Goal: Task Accomplishment & Management: Manage account settings

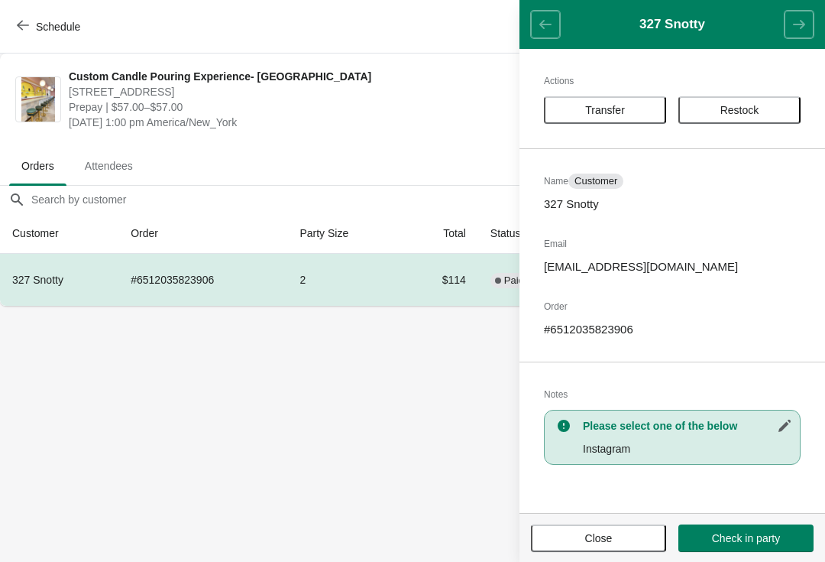
click at [19, 40] on button "Schedule" at bounding box center [50, 27] width 85 height 28
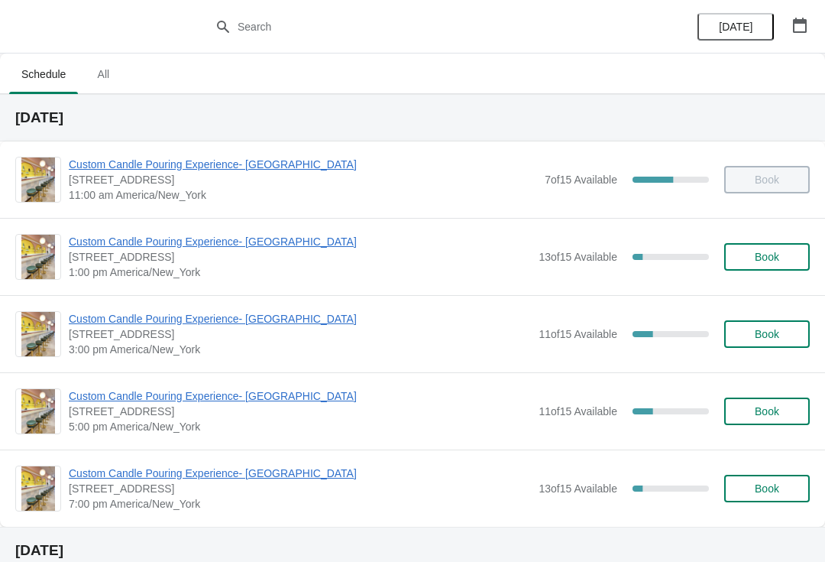
click at [104, 326] on span "Custom Candle Pouring Experience- [GEOGRAPHIC_DATA]" at bounding box center [300, 318] width 462 height 15
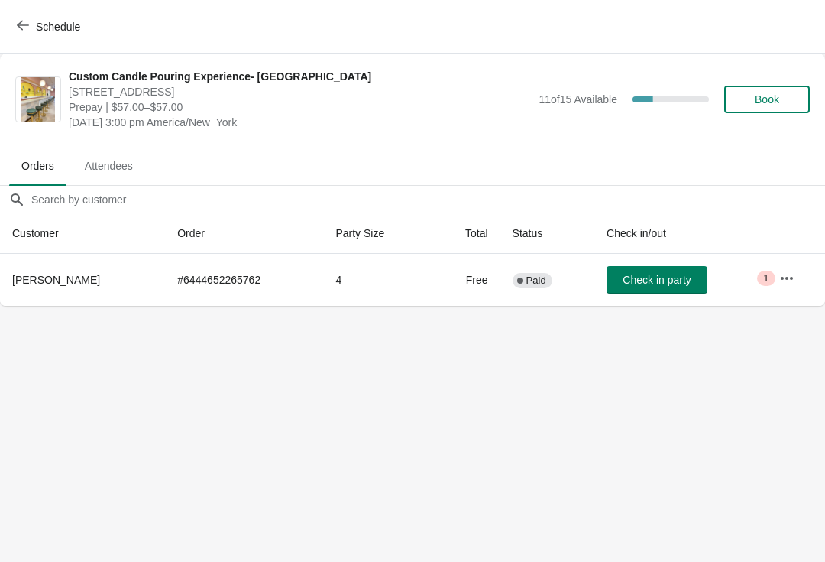
click at [25, 57] on div "Custom Candle Pouring Experience- Delray Beach 415 East Atlantic Avenue, Delray…" at bounding box center [412, 100] width 825 height 92
click at [22, 50] on div "Schedule" at bounding box center [412, 27] width 825 height 54
click at [18, 31] on icon "button" at bounding box center [23, 25] width 12 height 12
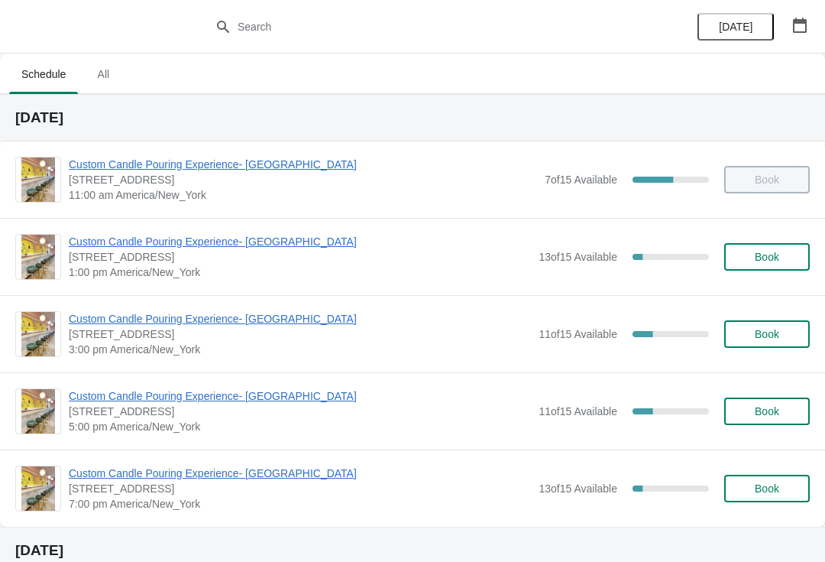
click at [97, 246] on span "Custom Candle Pouring Experience- Delray Beach" at bounding box center [300, 241] width 462 height 15
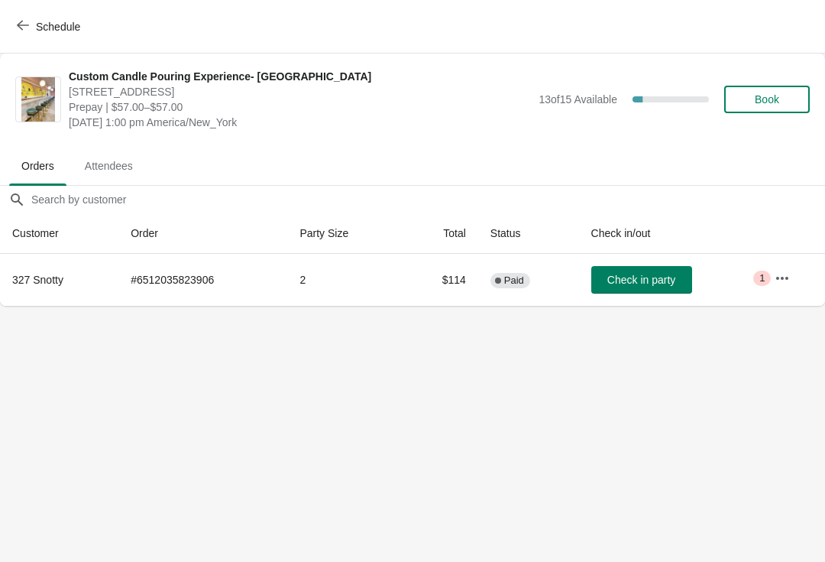
click at [28, 31] on span "button" at bounding box center [23, 26] width 12 height 15
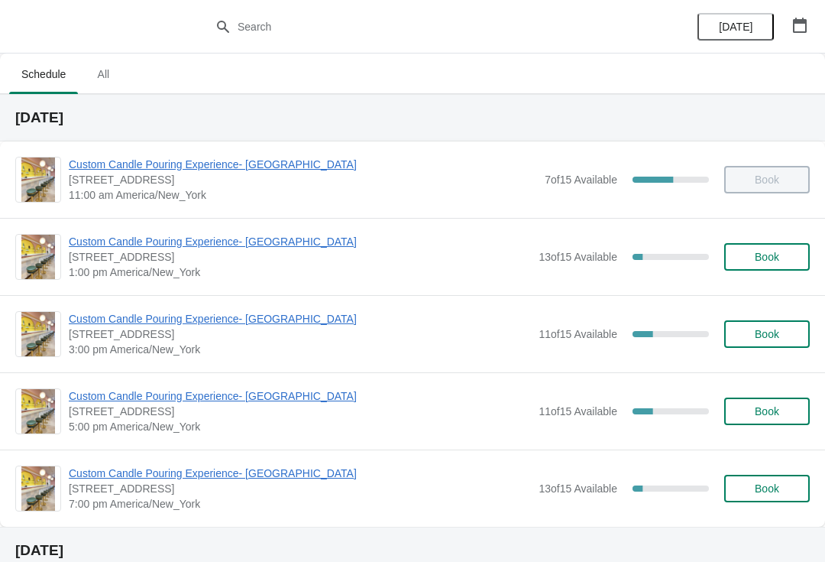
click at [69, 377] on div "Custom Candle Pouring Experience- Delray Beach 415 East Atlantic Avenue, Delray…" at bounding box center [412, 410] width 825 height 77
click at [73, 388] on span "Custom Candle Pouring Experience- Delray Beach" at bounding box center [300, 395] width 462 height 15
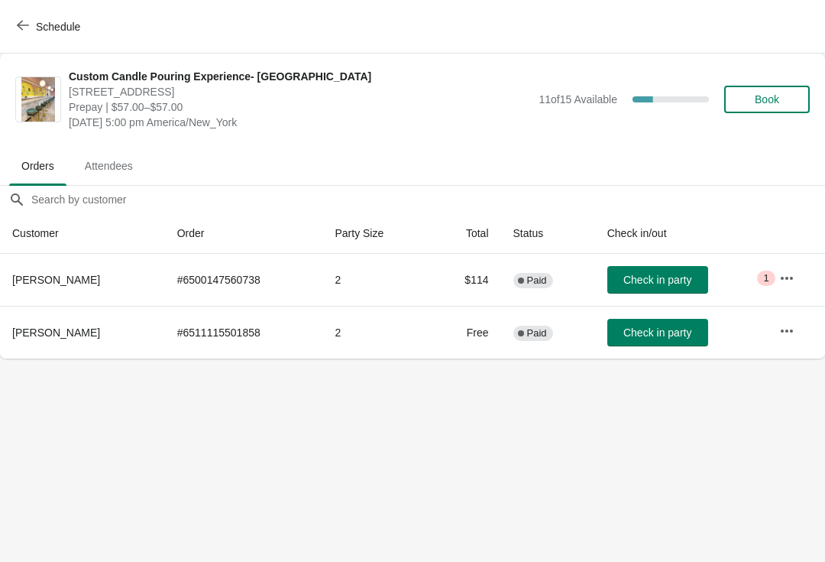
click at [25, 22] on icon "button" at bounding box center [23, 25] width 12 height 12
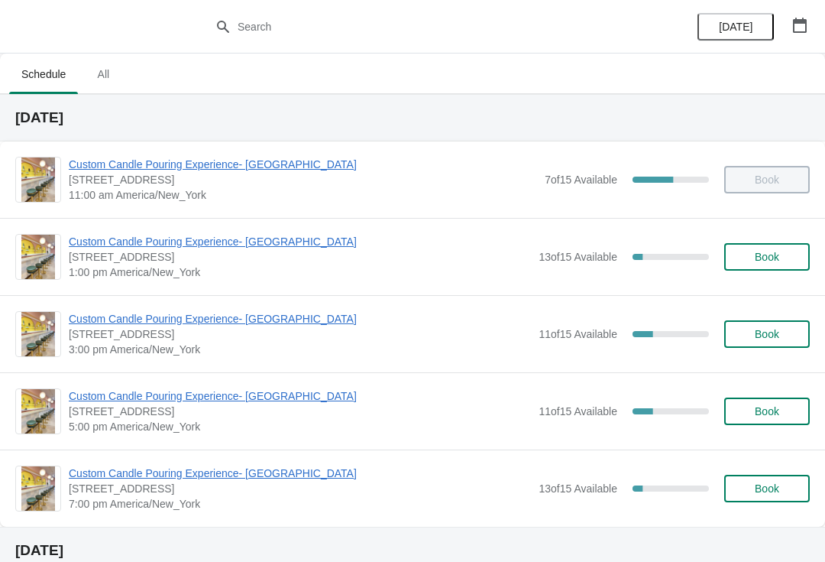
click at [126, 248] on span "Custom Candle Pouring Experience- Delray Beach" at bounding box center [300, 241] width 462 height 15
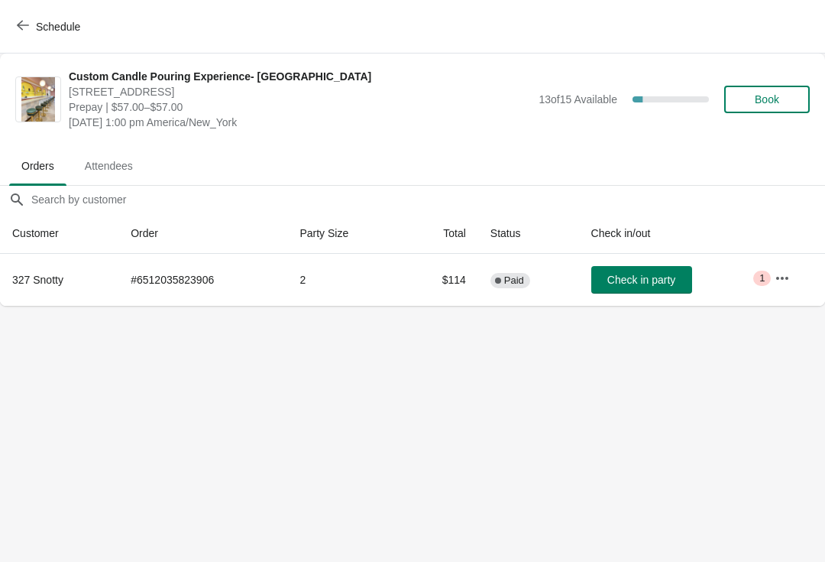
click at [24, 24] on icon "button" at bounding box center [23, 25] width 12 height 12
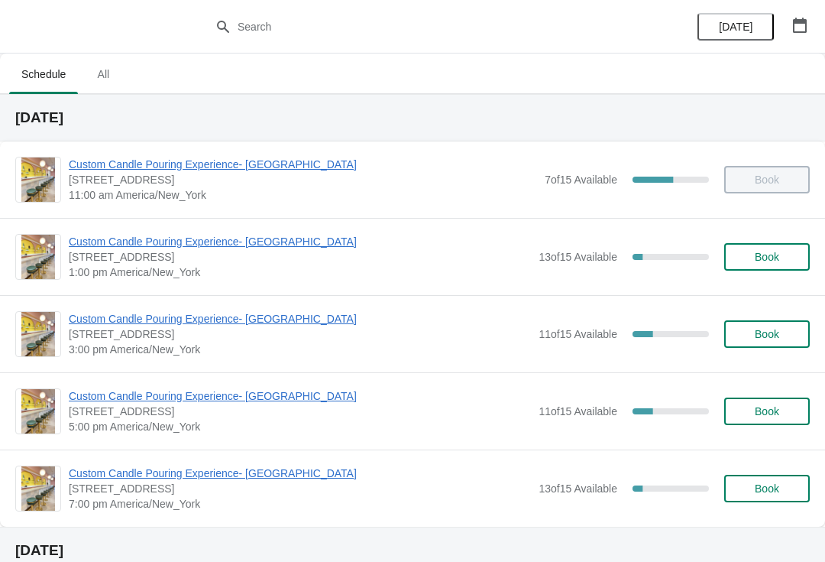
click at [280, 235] on span "Custom Candle Pouring Experience- Delray Beach" at bounding box center [300, 241] width 462 height 15
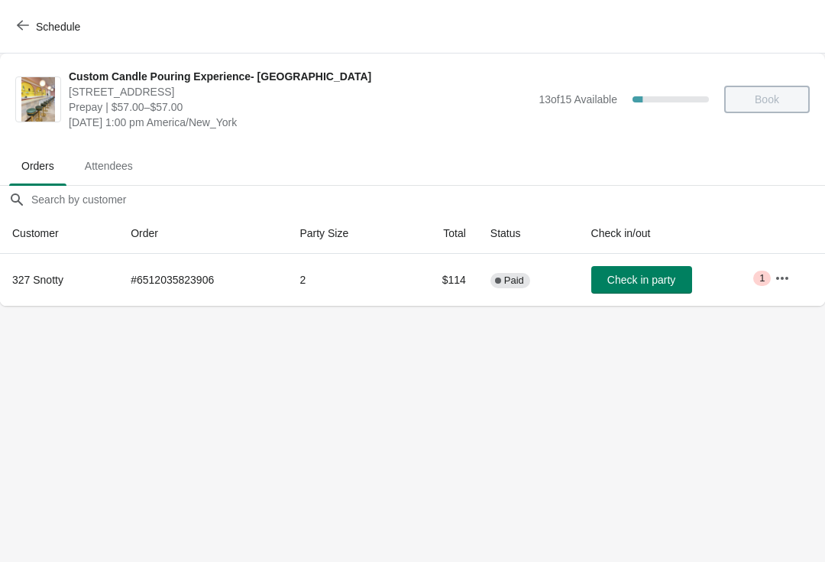
click at [780, 278] on icon "button" at bounding box center [783, 277] width 12 height 3
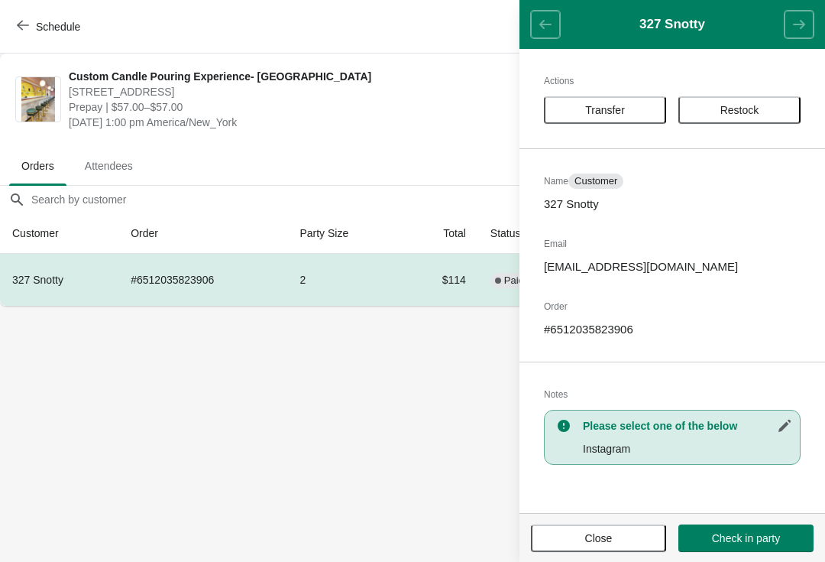
click at [637, 135] on div "Actions Transfer Restock Name Customer 327 Snotty Email snotonthat@gmail.com Or…" at bounding box center [673, 281] width 306 height 464
click at [639, 115] on span "Transfer" at bounding box center [605, 110] width 95 height 12
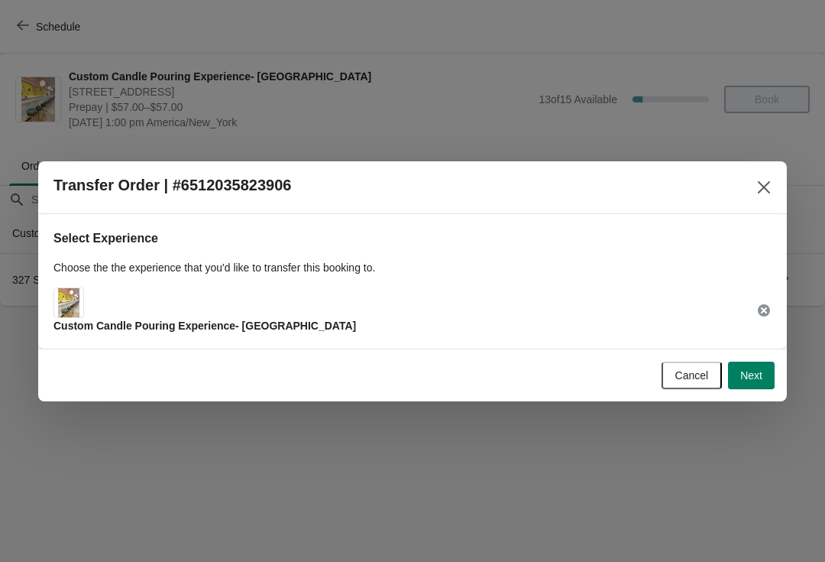
click at [754, 371] on span "Next" at bounding box center [752, 375] width 22 height 12
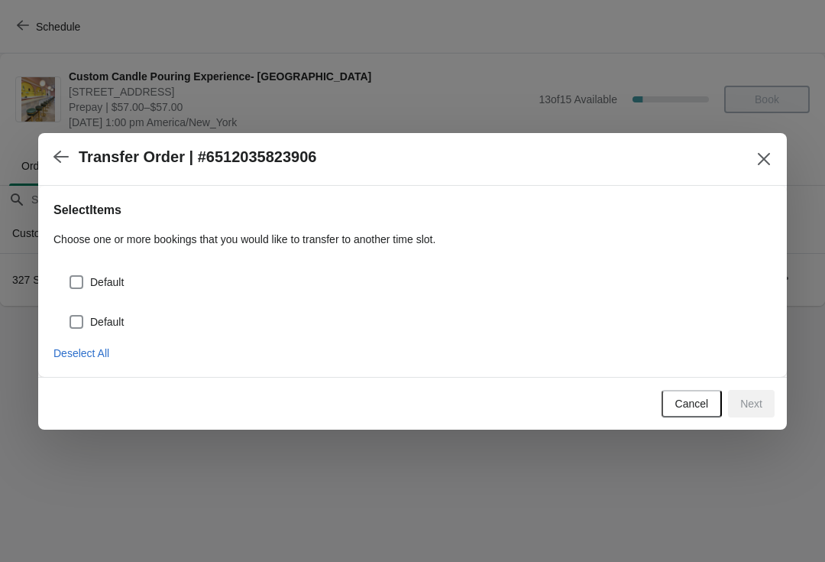
click at [79, 276] on span at bounding box center [77, 282] width 14 height 14
click at [70, 276] on input "Default" at bounding box center [70, 275] width 1 height 1
checkbox input "true"
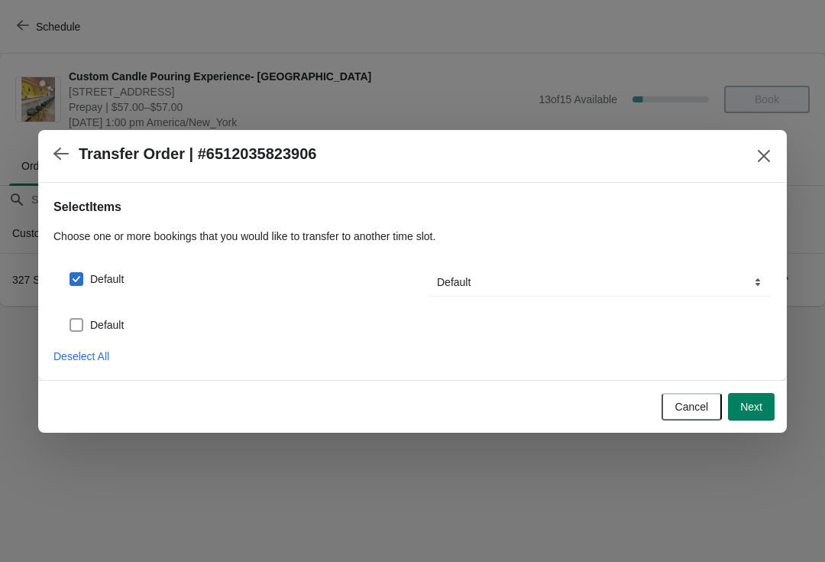
click at [82, 323] on span at bounding box center [77, 325] width 14 height 14
click at [70, 319] on input "Default" at bounding box center [70, 318] width 1 height 1
checkbox input "true"
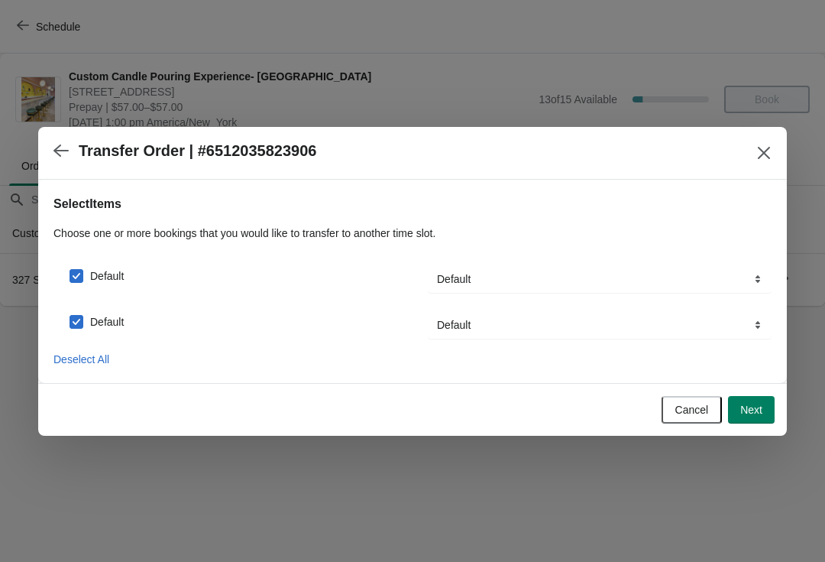
click at [758, 416] on span "Next" at bounding box center [752, 410] width 22 height 12
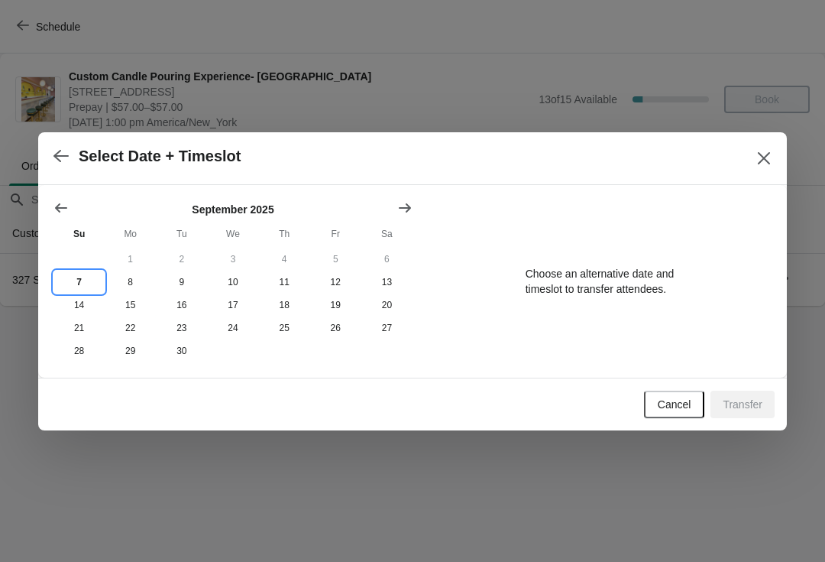
click at [87, 271] on button "7" at bounding box center [79, 282] width 51 height 23
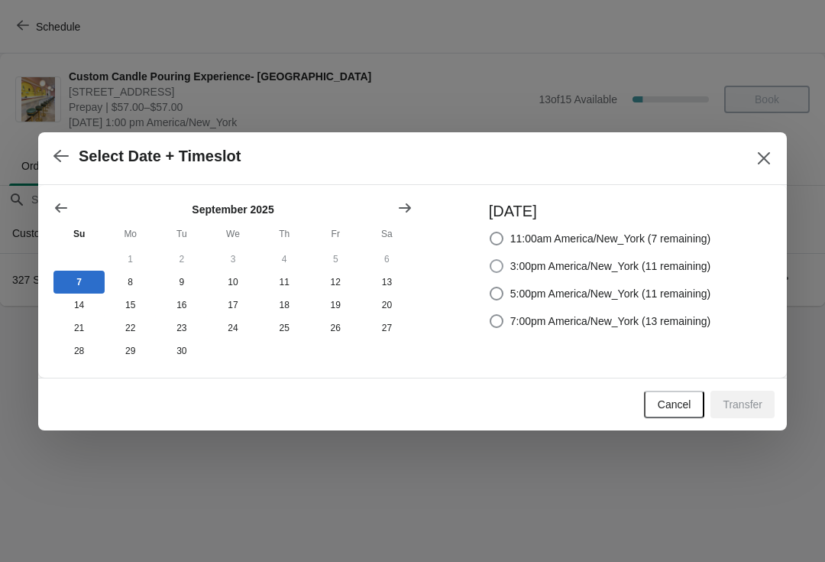
click at [681, 273] on label "3:00pm America/New_York (11 remaining)" at bounding box center [600, 265] width 222 height 21
click at [491, 260] on input "3:00pm America/New_York (11 remaining)" at bounding box center [490, 259] width 1 height 1
radio input "true"
click at [731, 417] on button "Transfer" at bounding box center [743, 405] width 64 height 28
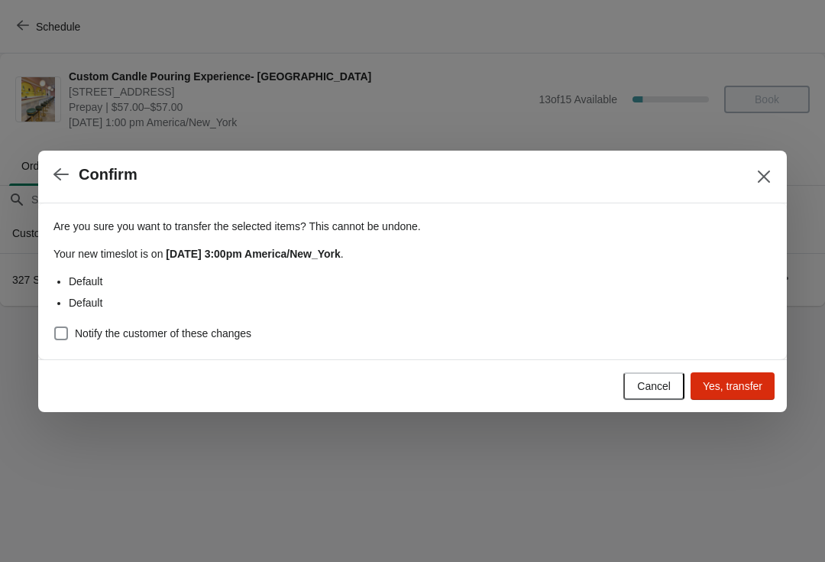
click at [237, 340] on span "Notify the customer of these changes" at bounding box center [163, 333] width 177 height 15
click at [55, 327] on input "Notify the customer of these changes" at bounding box center [54, 326] width 1 height 1
checkbox input "true"
click at [729, 384] on span "Yes, transfer" at bounding box center [733, 386] width 60 height 12
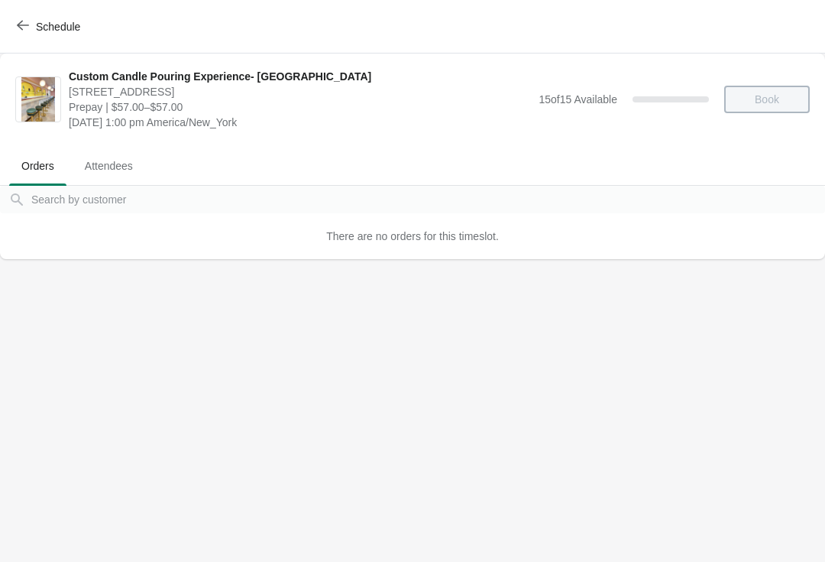
click at [26, 26] on icon "button" at bounding box center [23, 25] width 12 height 12
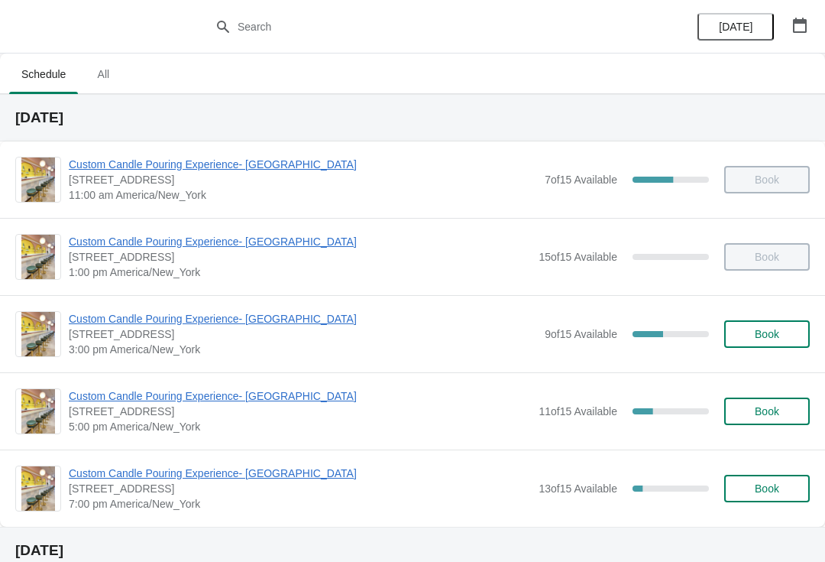
click at [75, 381] on div "Custom Candle Pouring Experience- Delray Beach 415 East Atlantic Avenue, Delray…" at bounding box center [412, 410] width 825 height 77
click at [83, 318] on span "Custom Candle Pouring Experience- Delray Beach" at bounding box center [303, 318] width 469 height 15
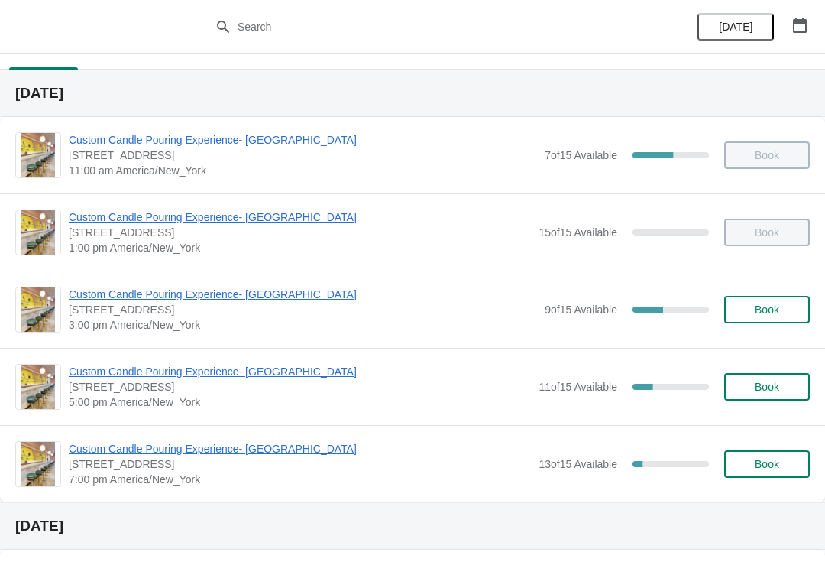
scroll to position [70, 0]
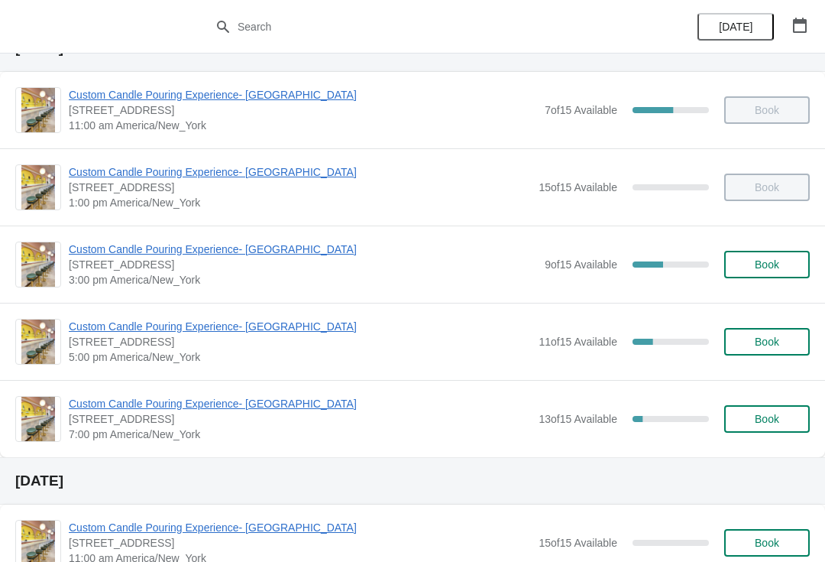
click at [289, 235] on div "Custom Candle Pouring Experience- Delray Beach 415 East Atlantic Avenue, Delray…" at bounding box center [412, 263] width 825 height 77
click at [281, 243] on span "Custom Candle Pouring Experience- [GEOGRAPHIC_DATA]" at bounding box center [303, 249] width 469 height 15
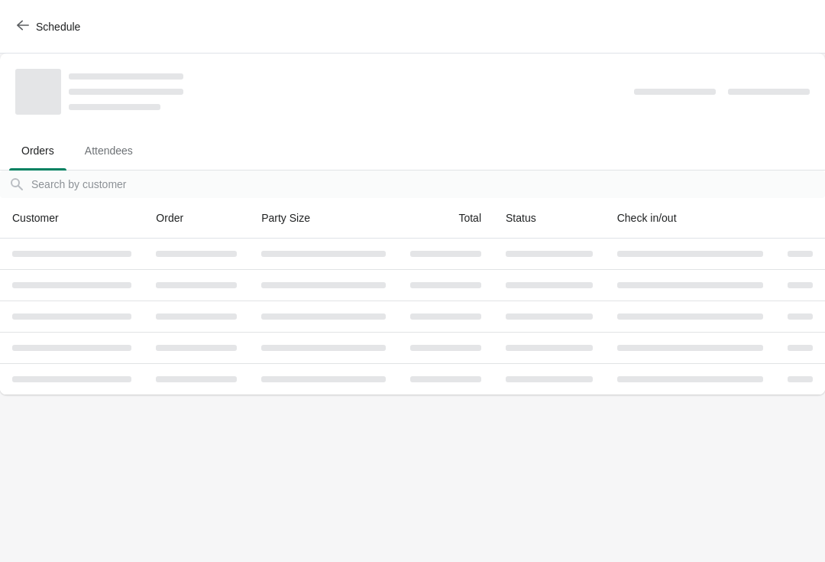
scroll to position [0, 0]
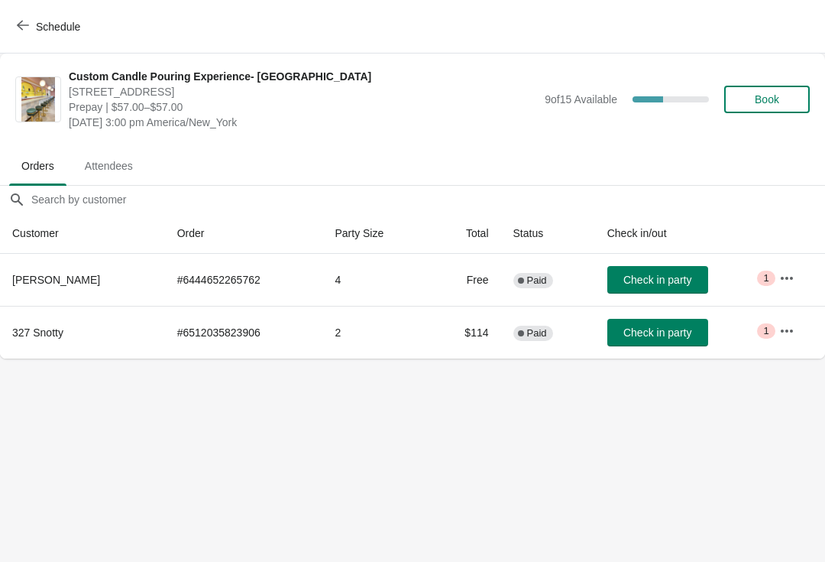
click at [654, 332] on span "Check in party" at bounding box center [658, 332] width 68 height 12
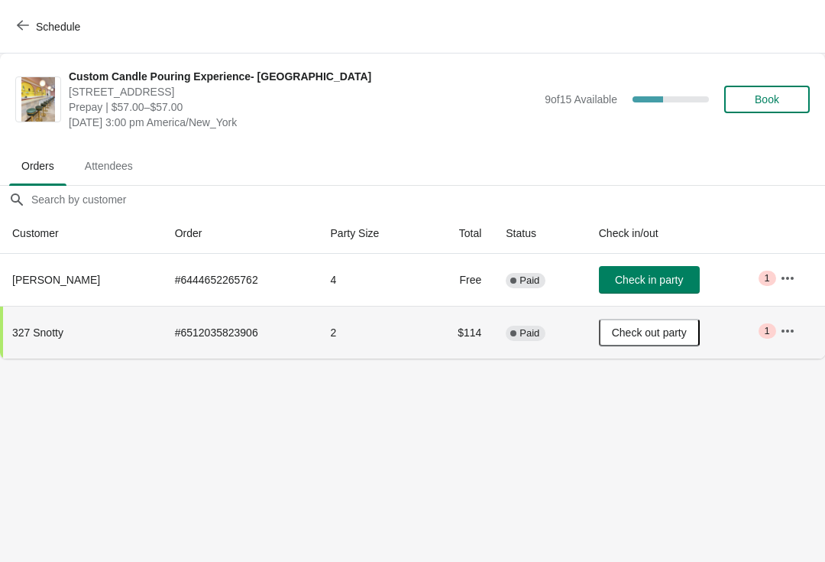
click at [676, 277] on span "Check in party" at bounding box center [649, 280] width 68 height 12
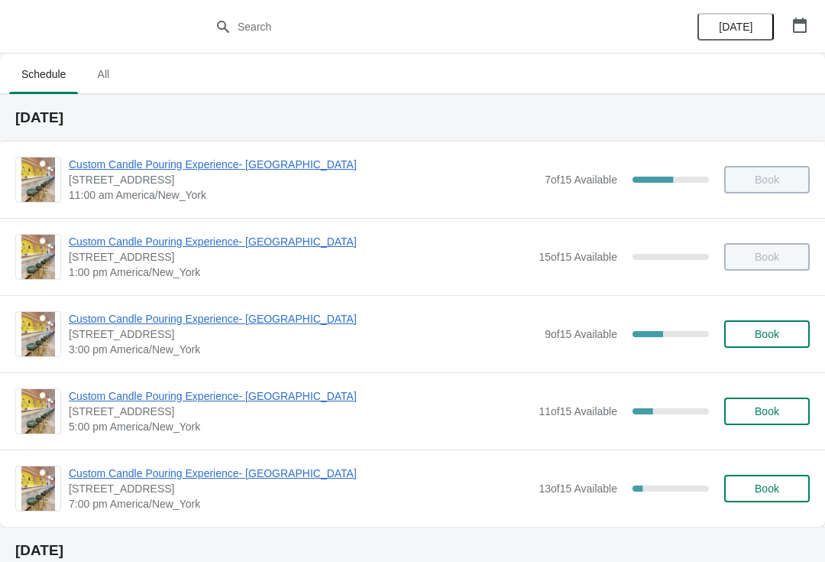
click at [162, 311] on span "Custom Candle Pouring Experience- [GEOGRAPHIC_DATA]" at bounding box center [303, 318] width 469 height 15
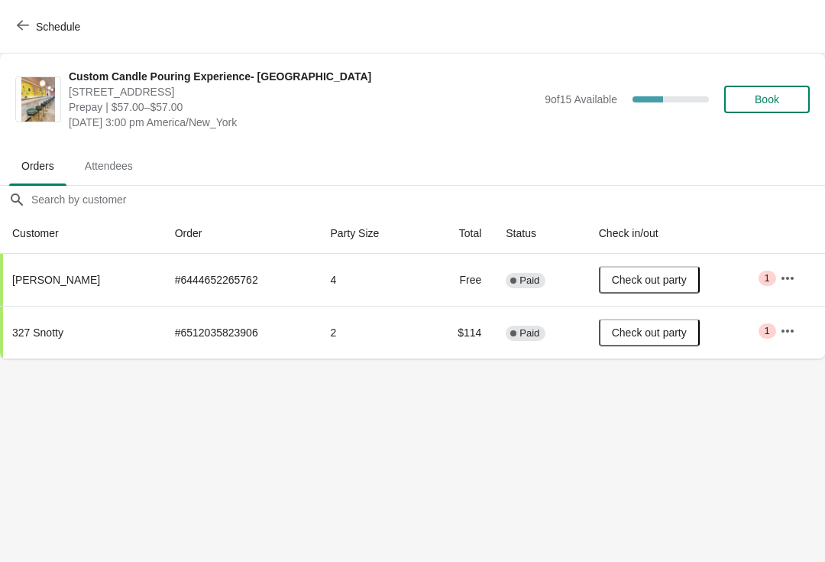
click at [793, 271] on icon "button" at bounding box center [787, 278] width 15 height 15
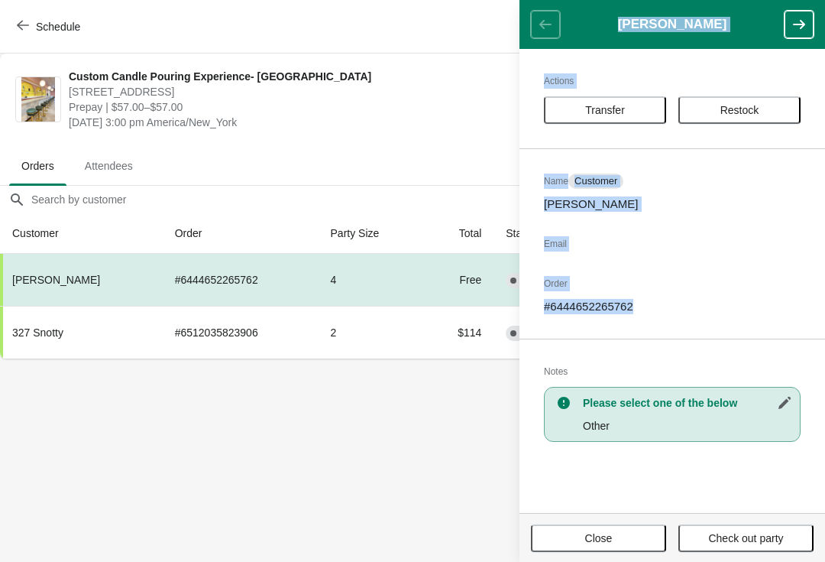
click at [457, 410] on body "Schedule Custom Candle Pouring Experience- Delray Beach 415 East Atlantic Avenu…" at bounding box center [412, 281] width 825 height 562
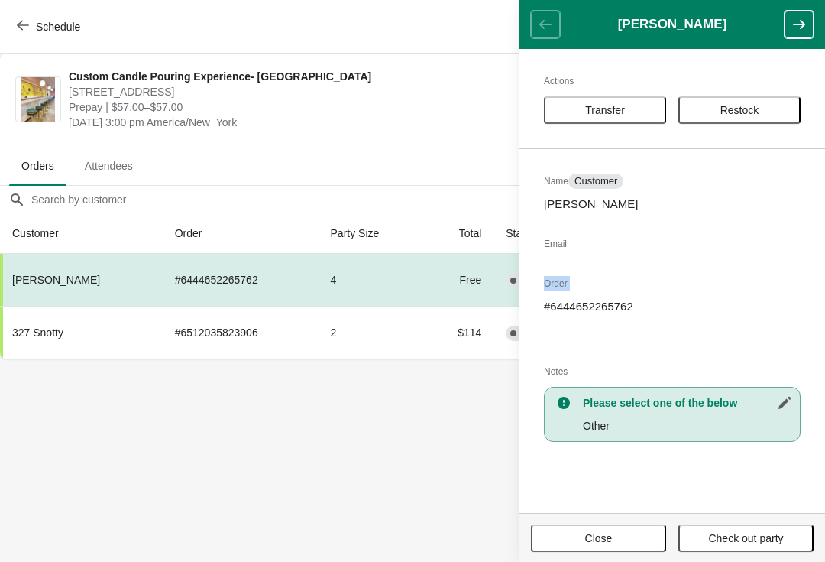
click at [569, 308] on p "# 6444652265762" at bounding box center [672, 306] width 257 height 15
click at [562, 310] on p "# 6444652265762" at bounding box center [672, 306] width 257 height 15
copy p "6444652265762"
click at [81, 407] on body "Schedule Custom Candle Pouring Experience- Delray Beach 415 East Atlantic Avenu…" at bounding box center [412, 281] width 825 height 562
click at [645, 524] on button "Close" at bounding box center [598, 538] width 135 height 28
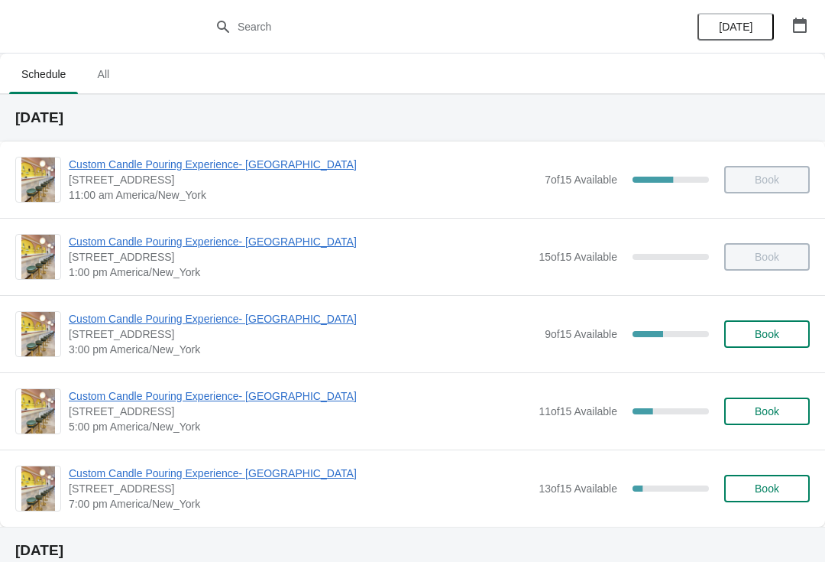
click at [261, 325] on span "Custom Candle Pouring Experience- Delray Beach" at bounding box center [303, 318] width 469 height 15
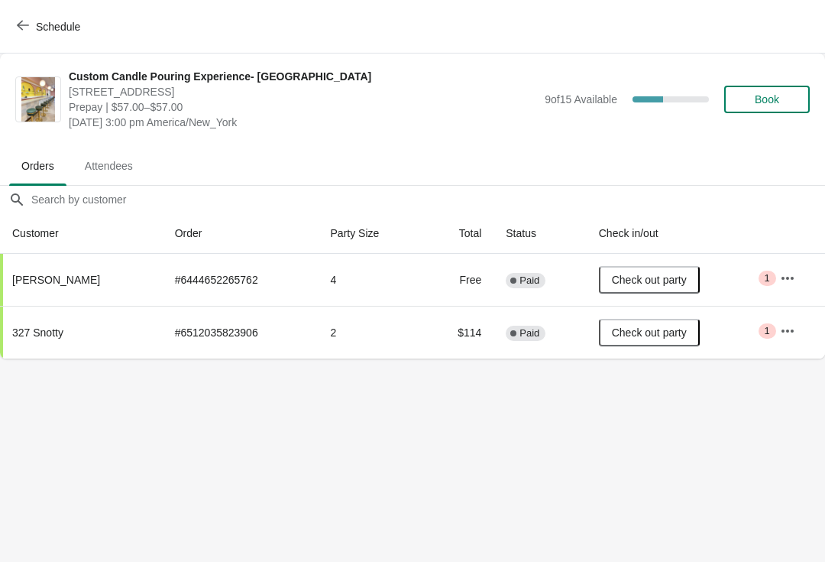
click at [664, 275] on span "Check out party" at bounding box center [649, 280] width 75 height 12
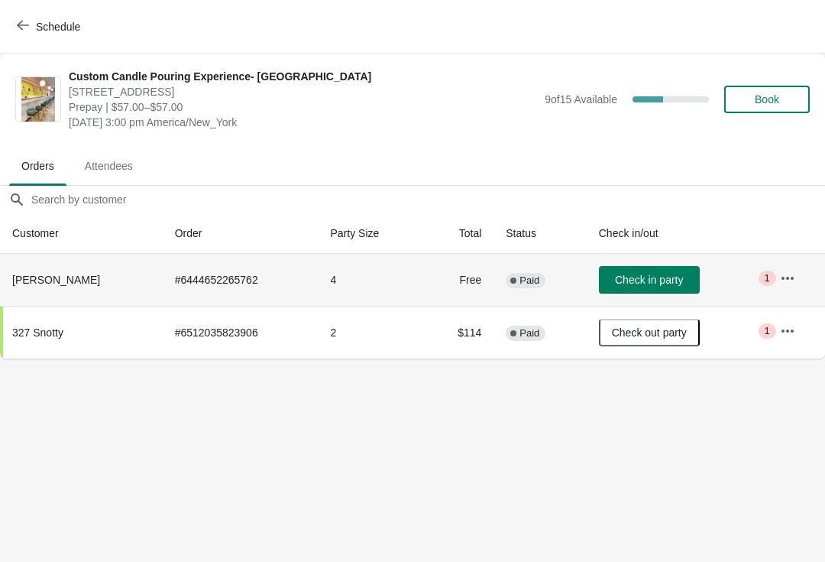
click at [36, 28] on span "Schedule" at bounding box center [58, 27] width 44 height 12
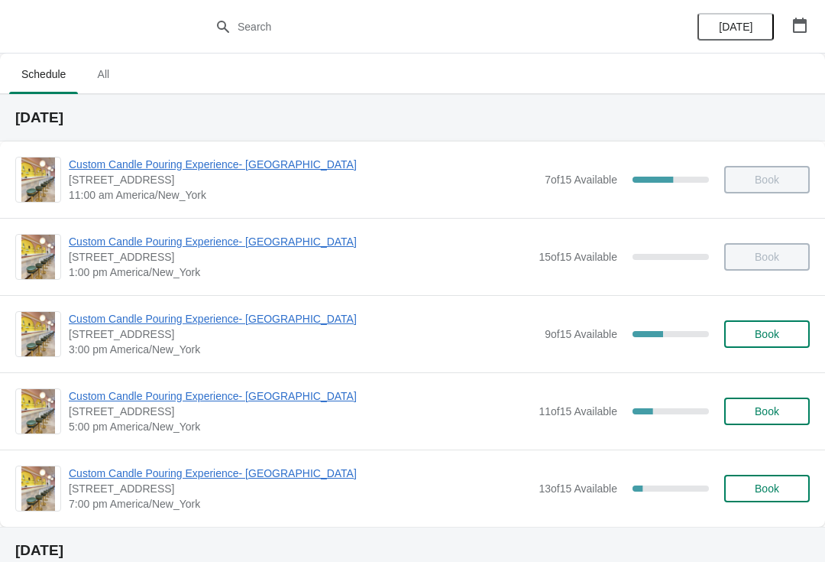
click at [274, 391] on span "Custom Candle Pouring Experience- Delray Beach" at bounding box center [300, 395] width 462 height 15
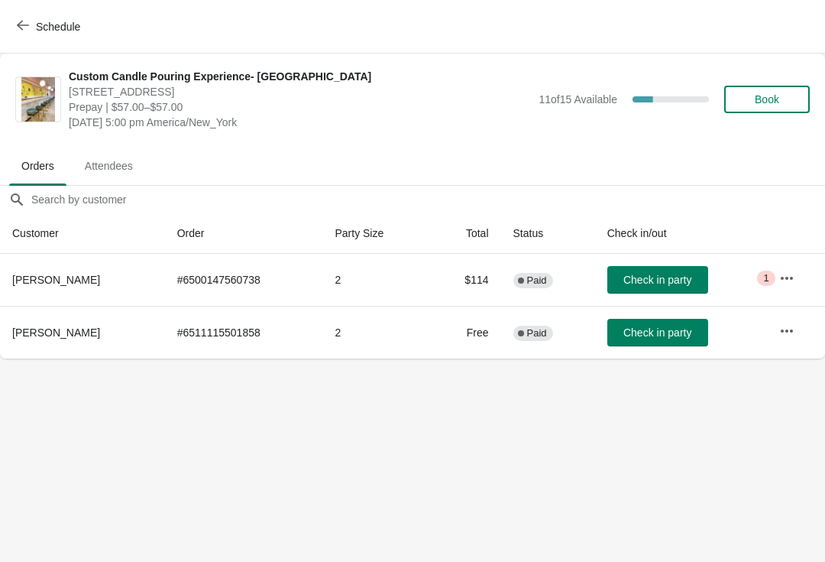
click at [795, 277] on icon "button" at bounding box center [787, 278] width 15 height 15
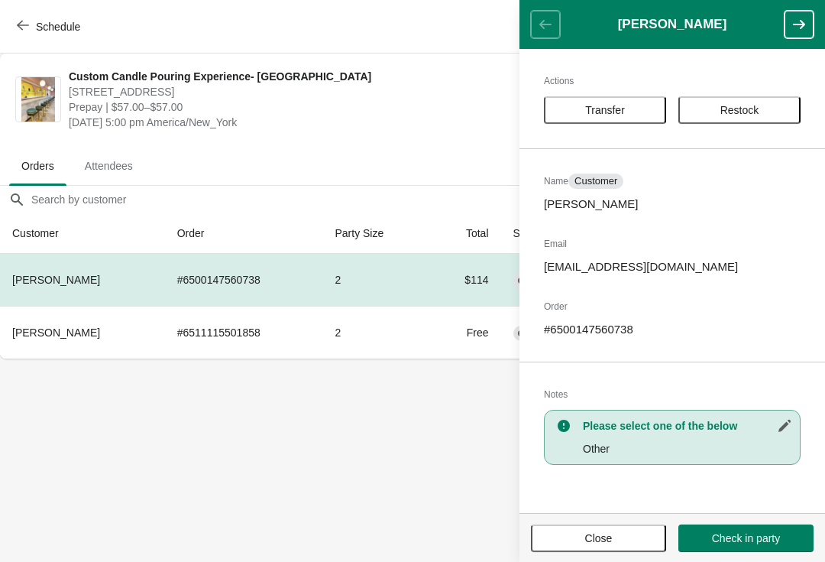
click at [443, 488] on body "Schedule Custom Candle Pouring Experience- Delray Beach 415 East Atlantic Avenu…" at bounding box center [412, 281] width 825 height 562
click at [23, 22] on icon "button" at bounding box center [23, 25] width 12 height 12
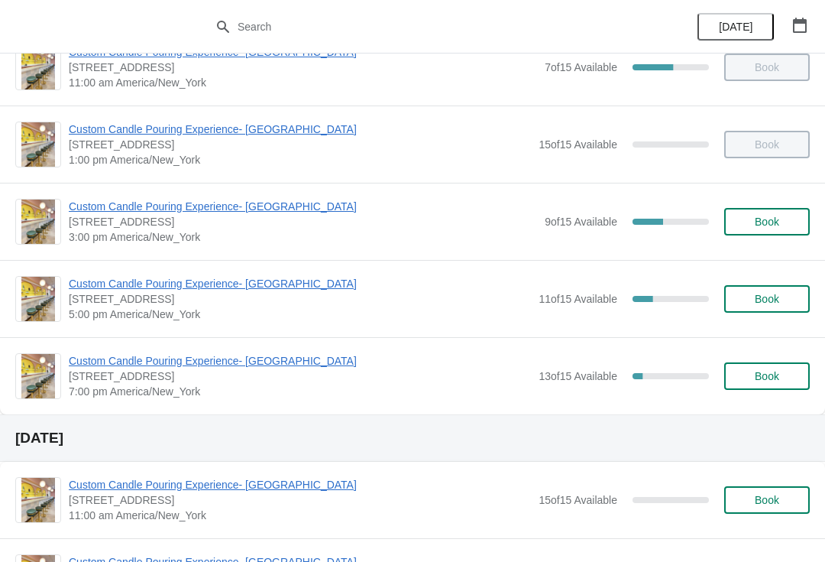
scroll to position [118, 0]
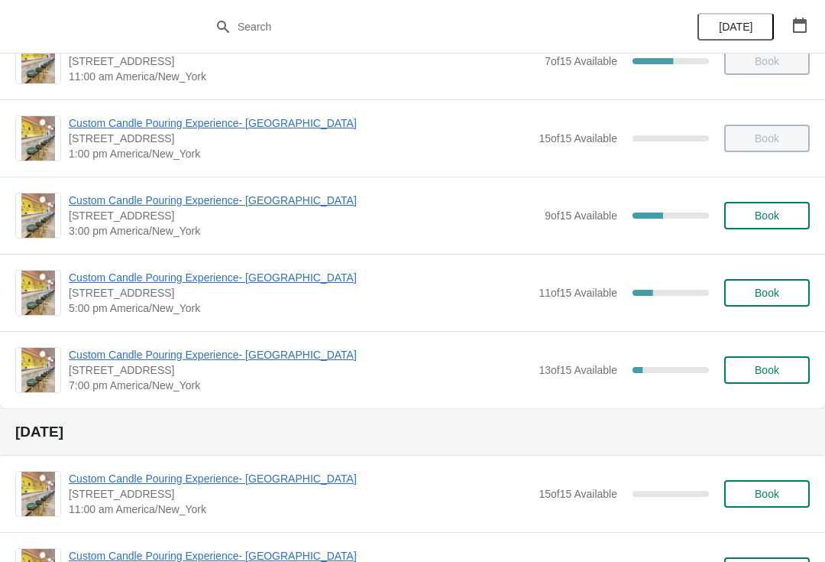
click at [211, 352] on span "Custom Candle Pouring Experience- Delray Beach" at bounding box center [300, 354] width 462 height 15
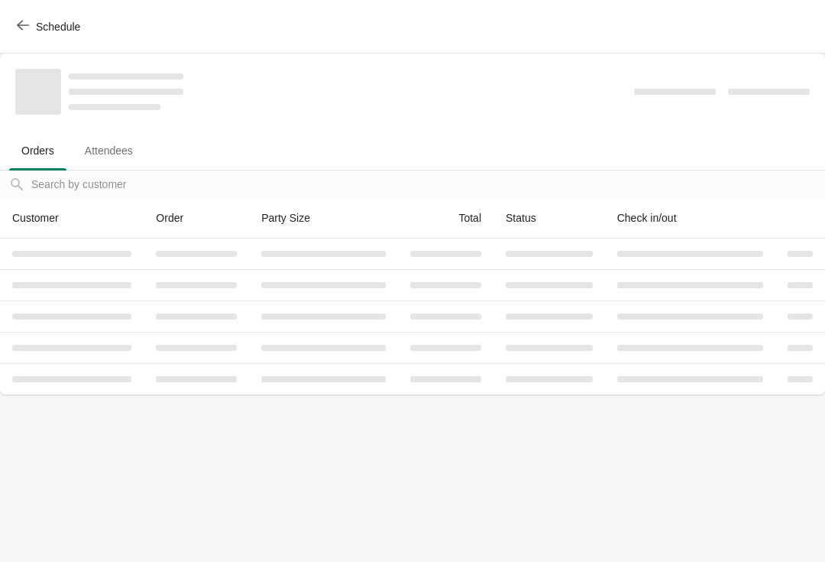
scroll to position [0, 0]
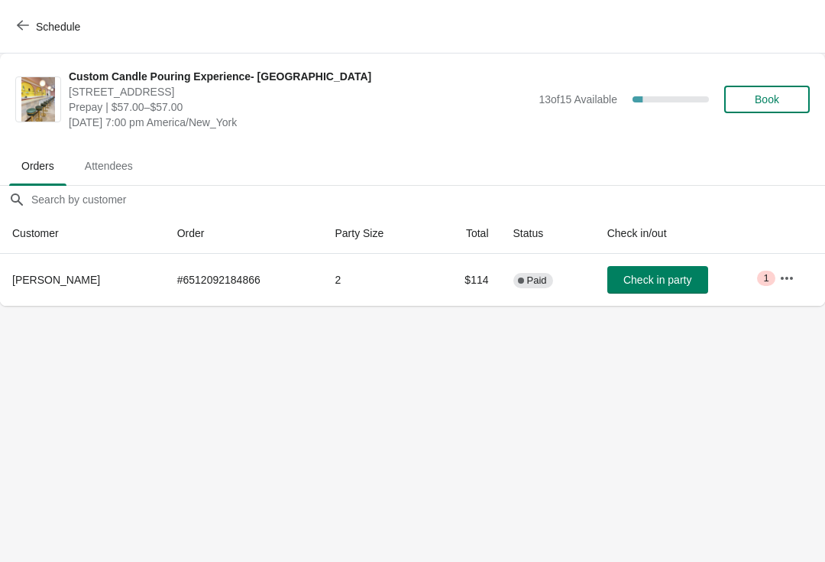
click at [790, 284] on icon "button" at bounding box center [787, 278] width 15 height 15
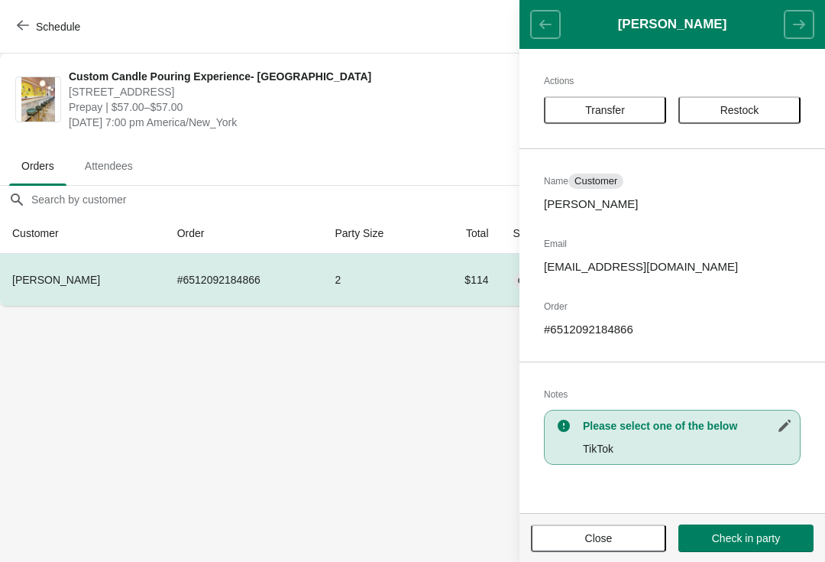
click at [623, 536] on span "Close" at bounding box center [599, 538] width 108 height 12
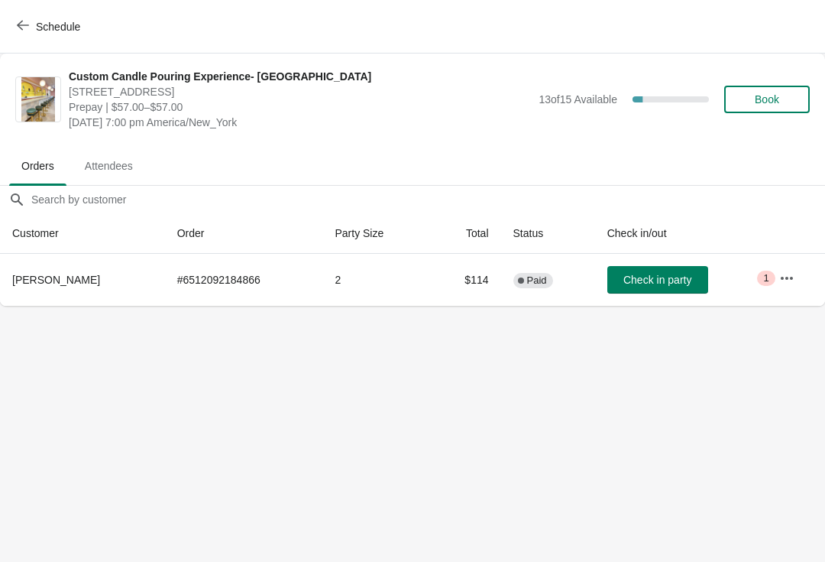
click at [31, 34] on button "Schedule" at bounding box center [50, 27] width 85 height 28
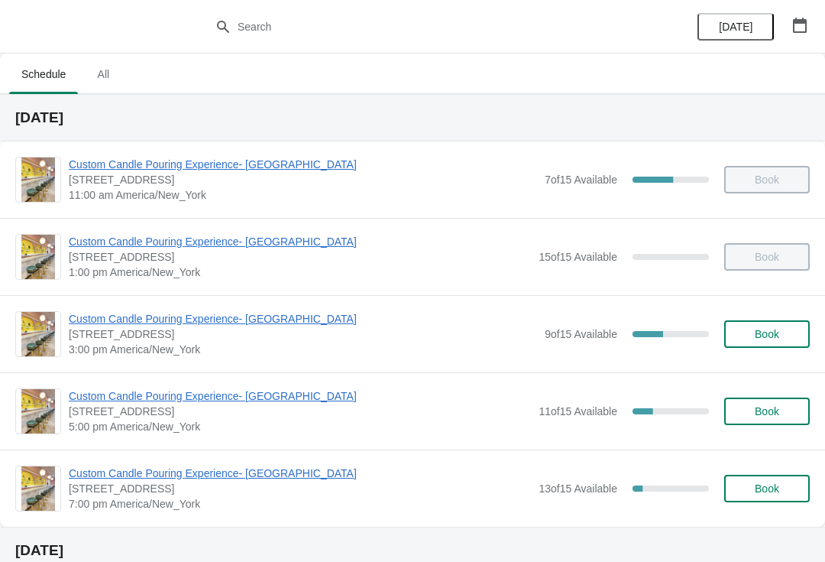
click at [279, 321] on span "Custom Candle Pouring Experience- Delray Beach" at bounding box center [303, 318] width 469 height 15
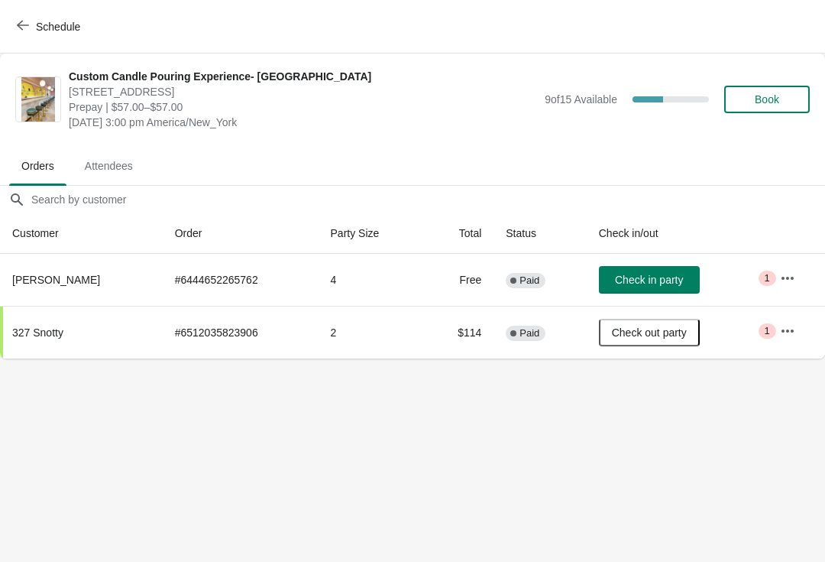
click at [677, 287] on button "Check in party" at bounding box center [649, 280] width 101 height 28
